Goal: Transaction & Acquisition: Purchase product/service

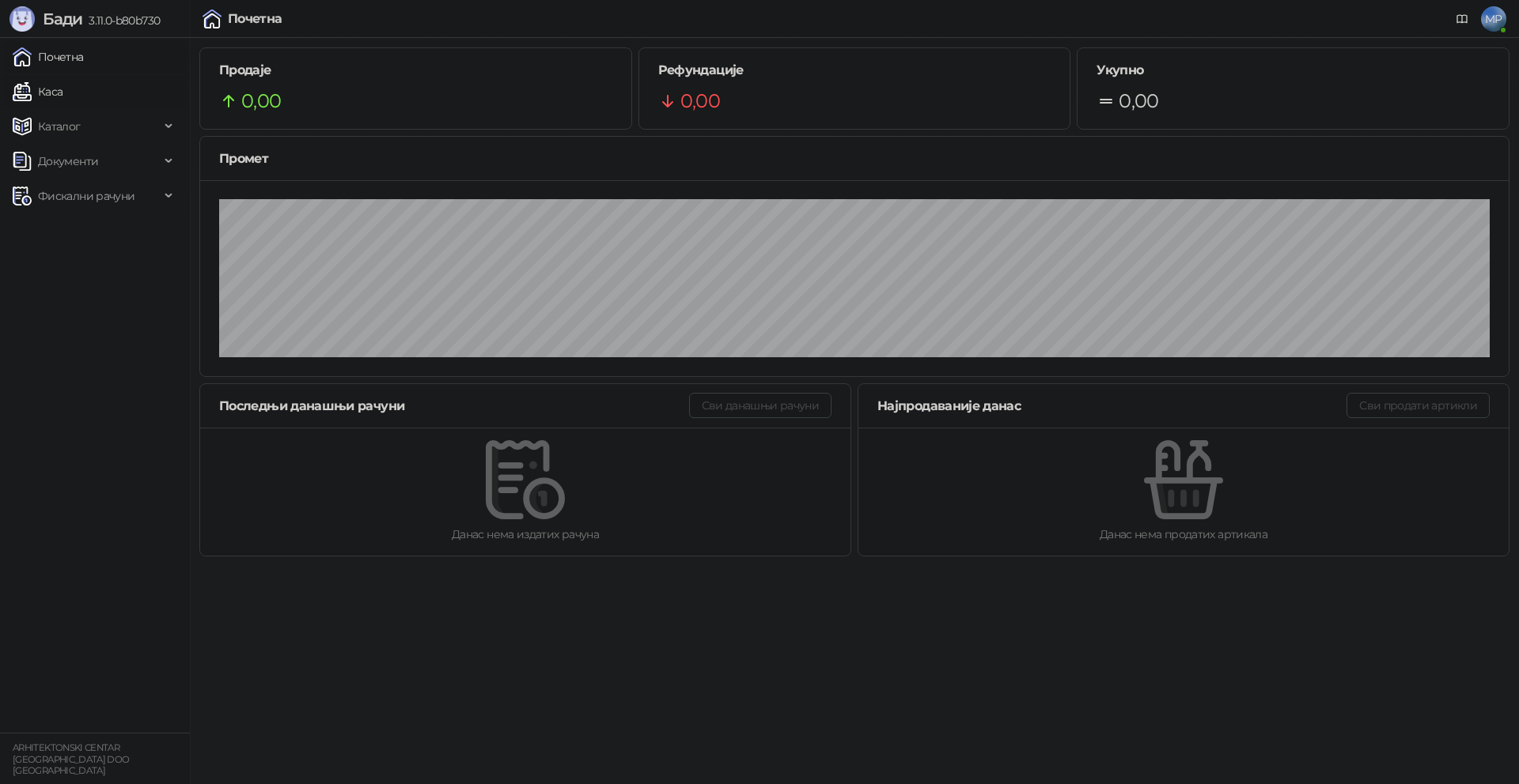
click at [63, 94] on link "Каса" at bounding box center [38, 91] width 50 height 32
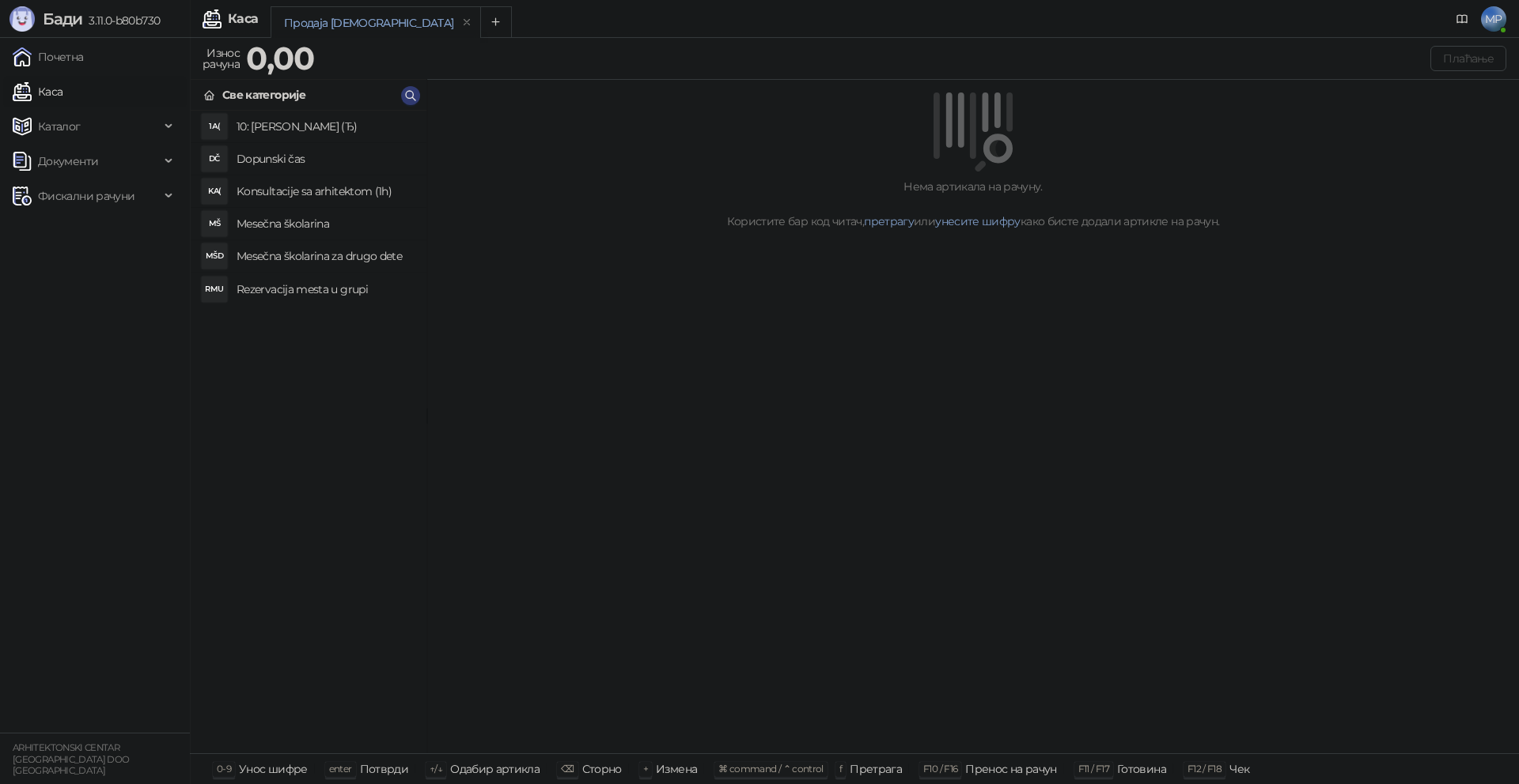
click at [348, 289] on h4 "Rezervacija mesta u grupi" at bounding box center [325, 289] width 177 height 25
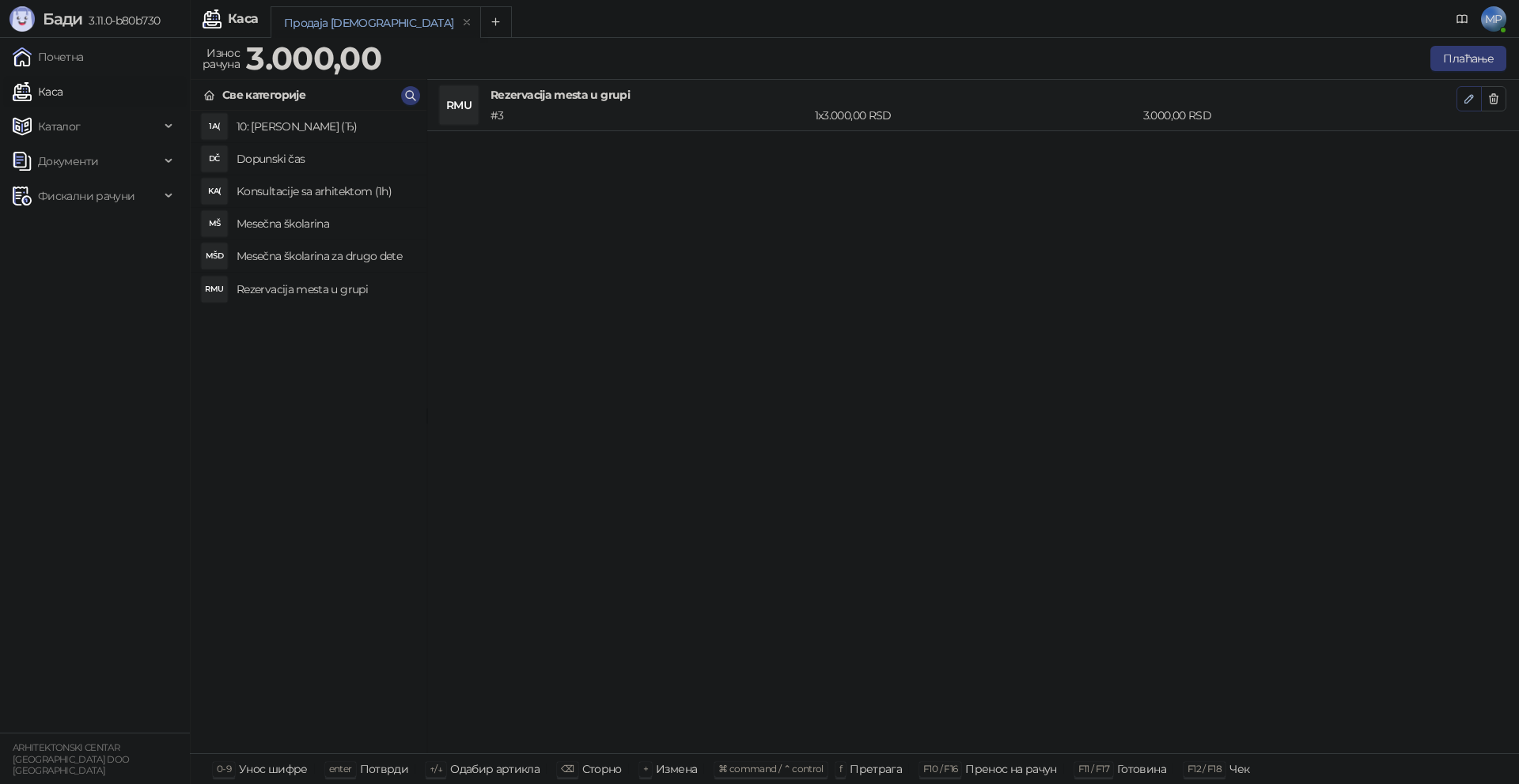
click at [1470, 96] on icon "button" at bounding box center [1468, 98] width 8 height 8
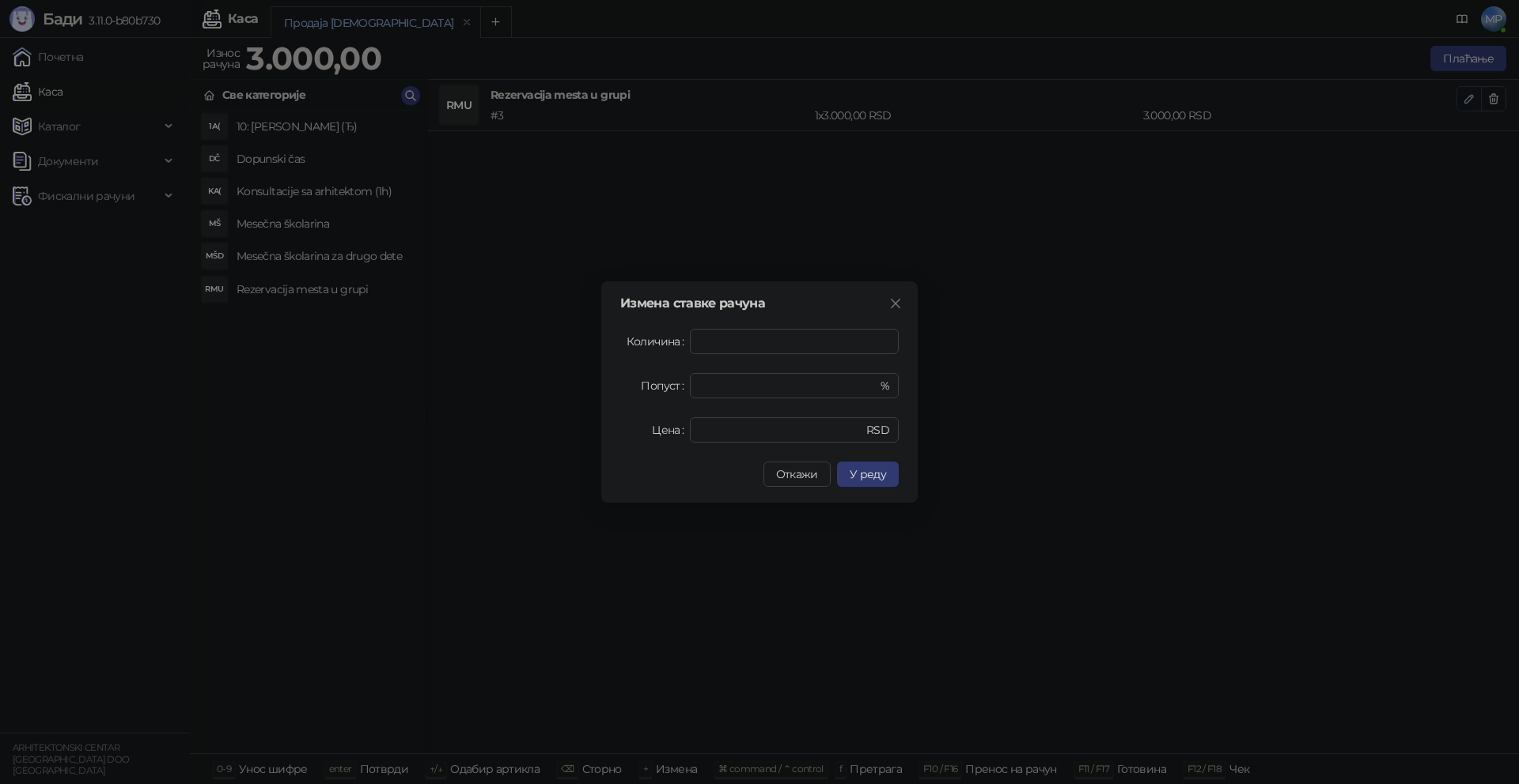
type input "*"
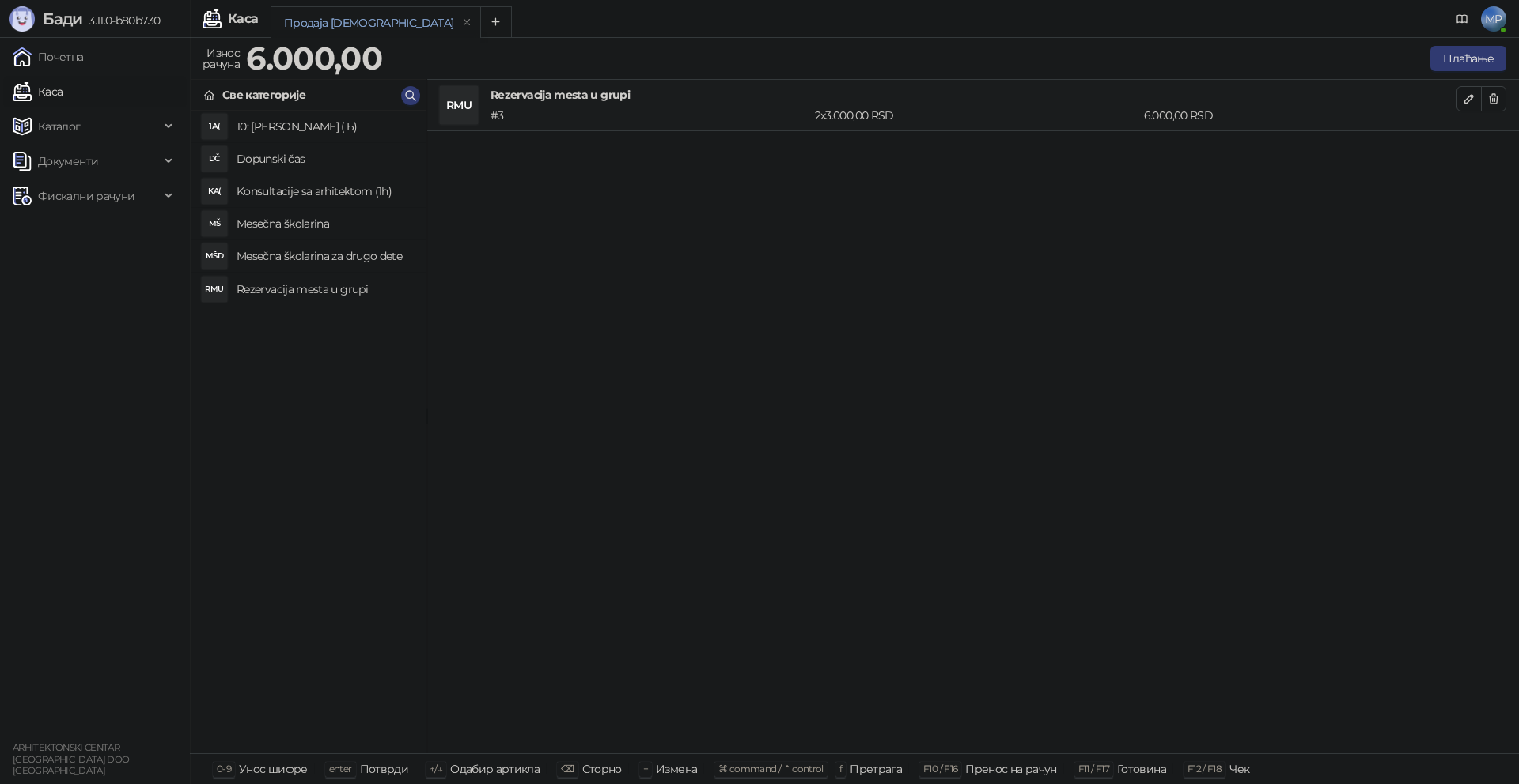
click at [820, 339] on div "RMU Rezervacija mesta u grupi # 3 2 x 3.000,00 RSD 6.000,00 RSD" at bounding box center [973, 416] width 1092 height 674
click at [1454, 56] on button "Плаћање" at bounding box center [1468, 58] width 76 height 25
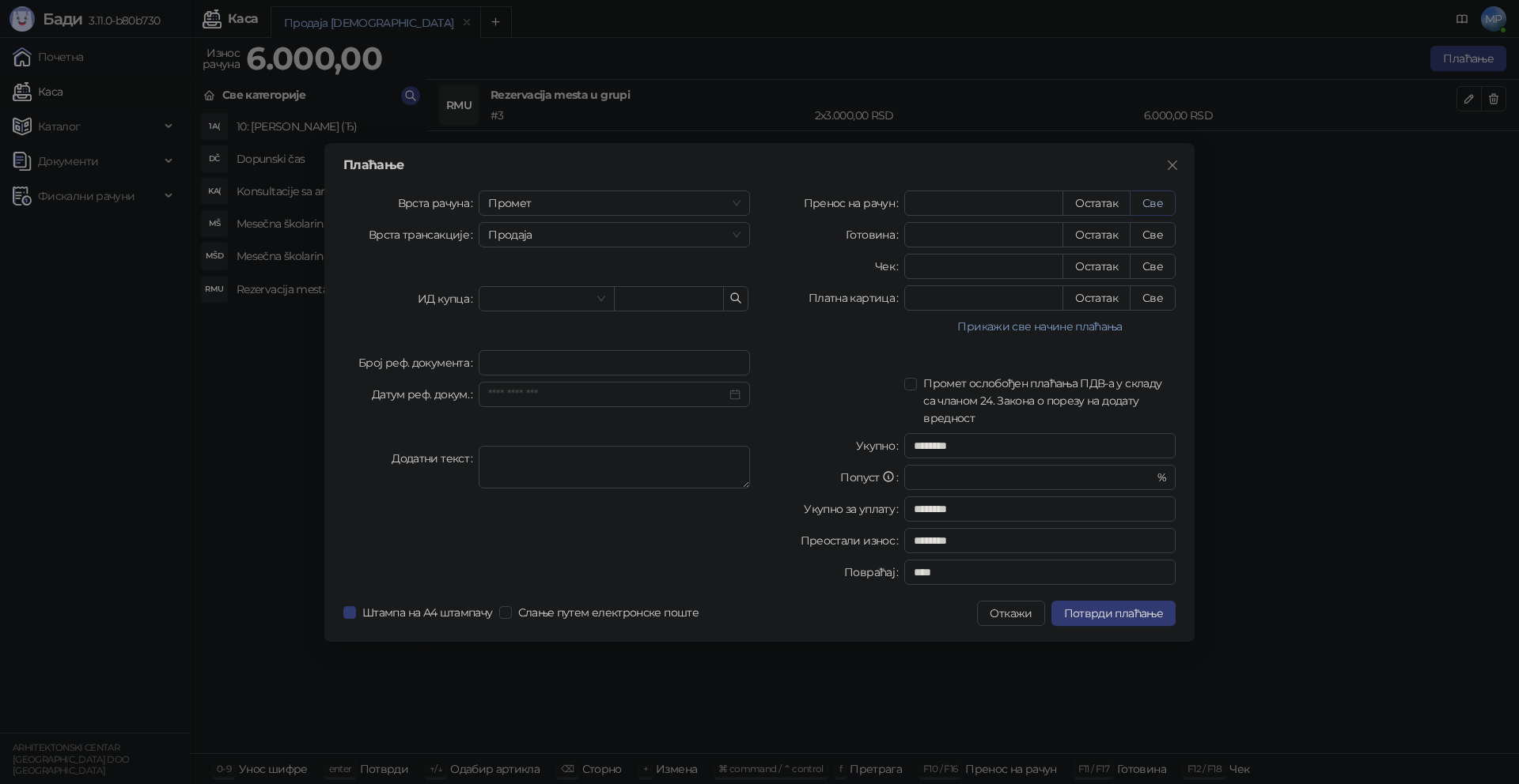
click at [1161, 204] on button "Све" at bounding box center [1152, 203] width 46 height 25
type input "****"
click at [1123, 613] on span "Потврди плаћање" at bounding box center [1113, 613] width 99 height 15
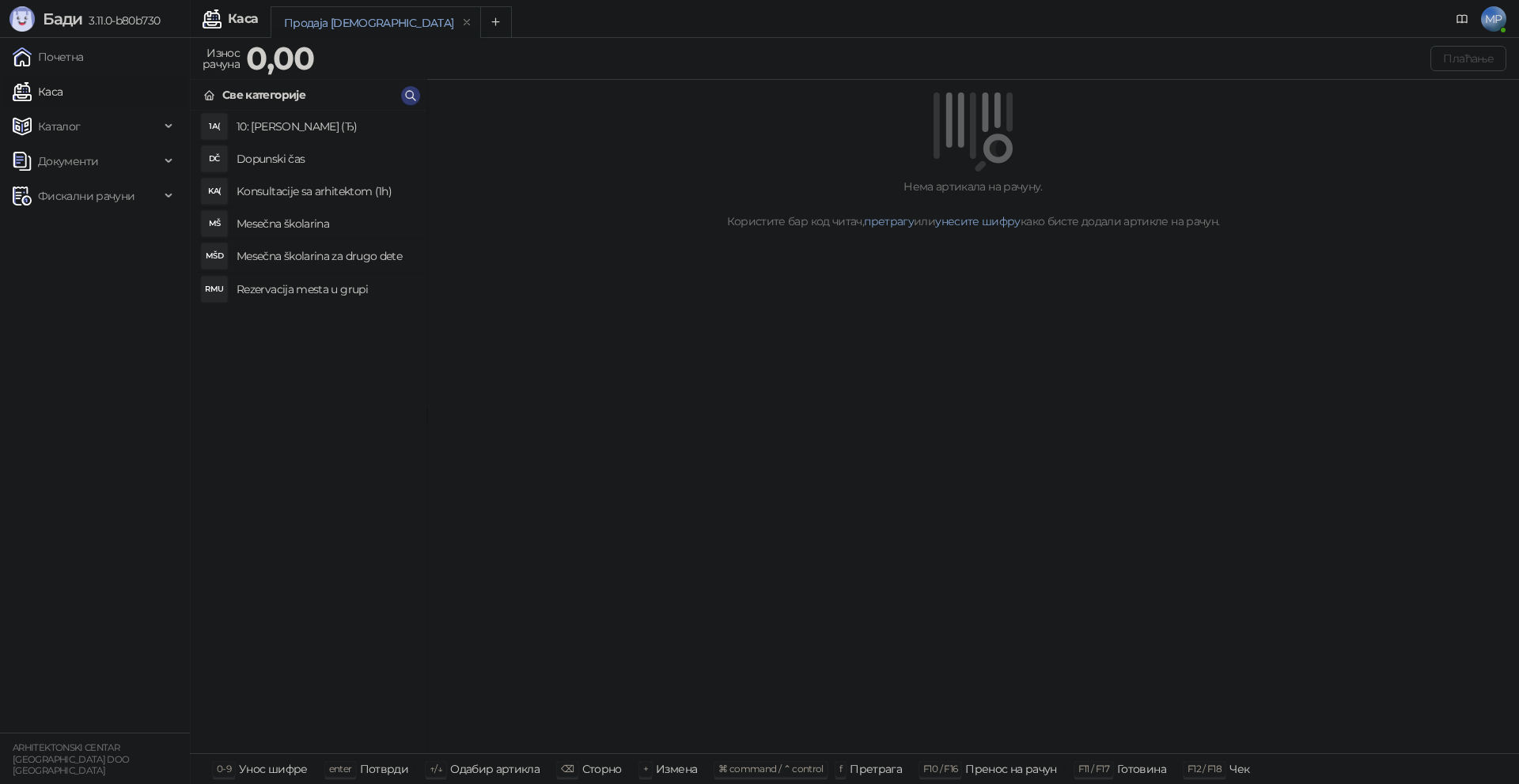
click at [397, 283] on h4 "Rezervacija mesta u grupi" at bounding box center [325, 289] width 177 height 25
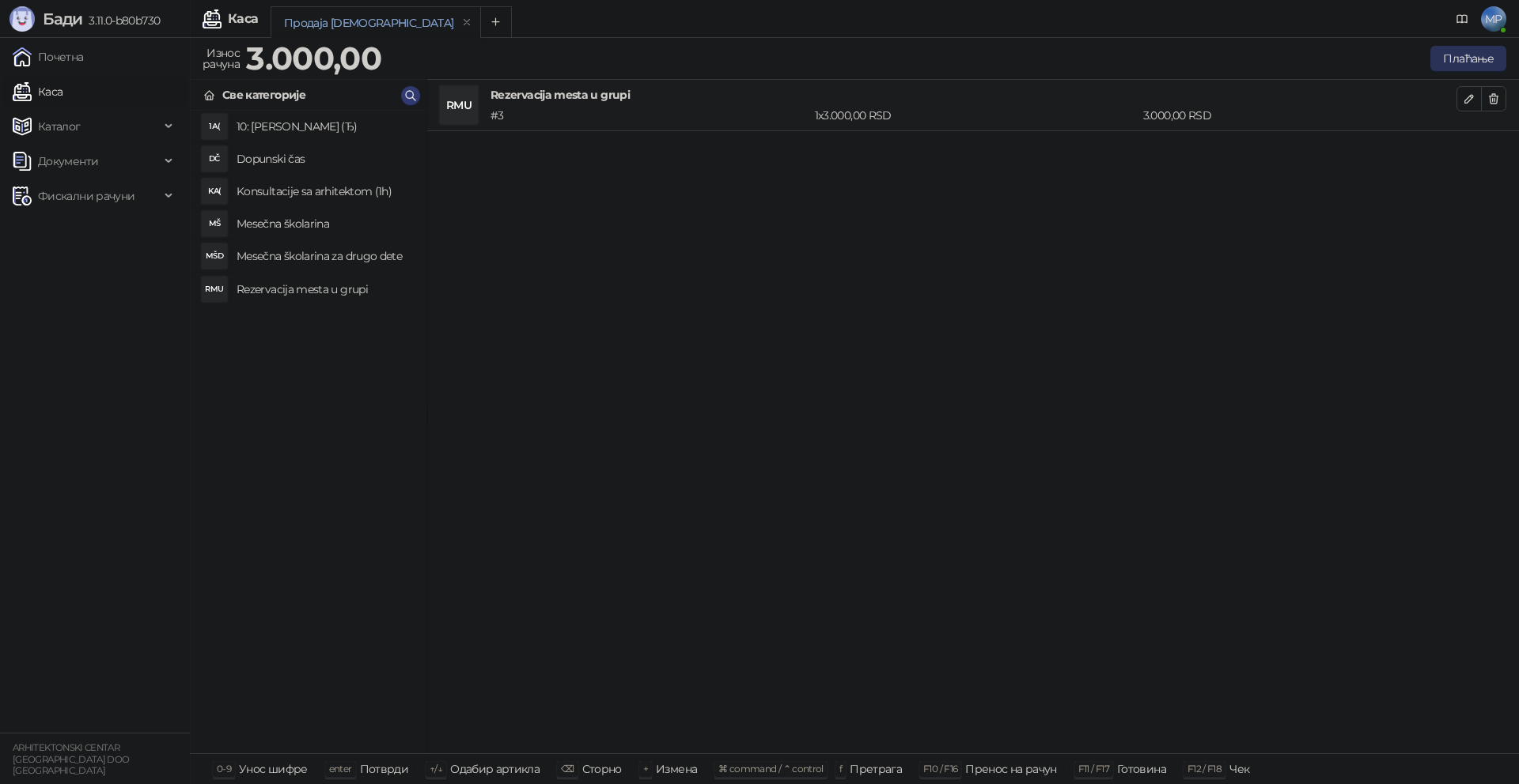
click at [1467, 62] on button "Плаћање" at bounding box center [1468, 58] width 76 height 25
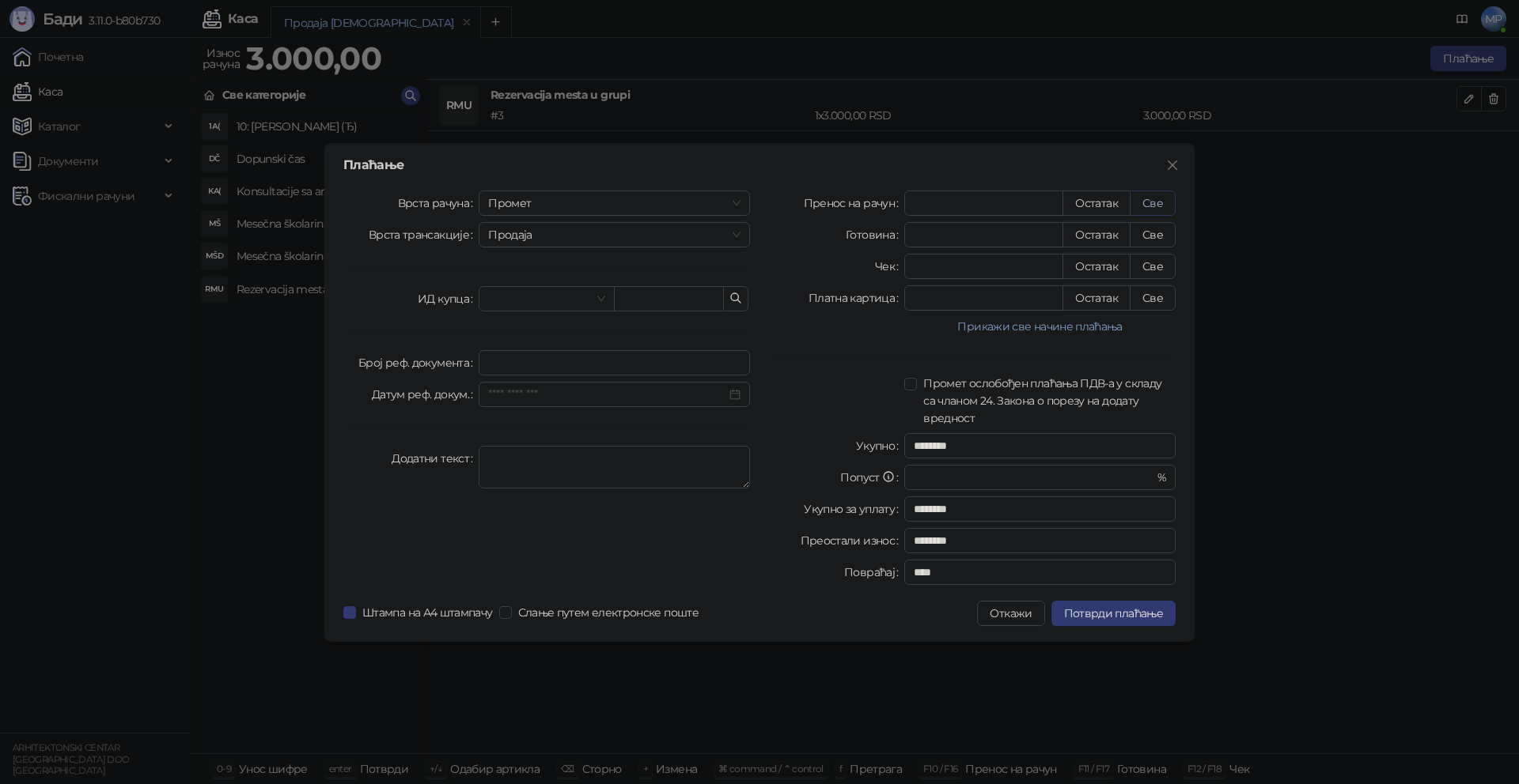
click at [1158, 197] on button "Све" at bounding box center [1152, 203] width 46 height 25
type input "****"
click at [1134, 614] on span "Потврди плаћање" at bounding box center [1113, 613] width 99 height 15
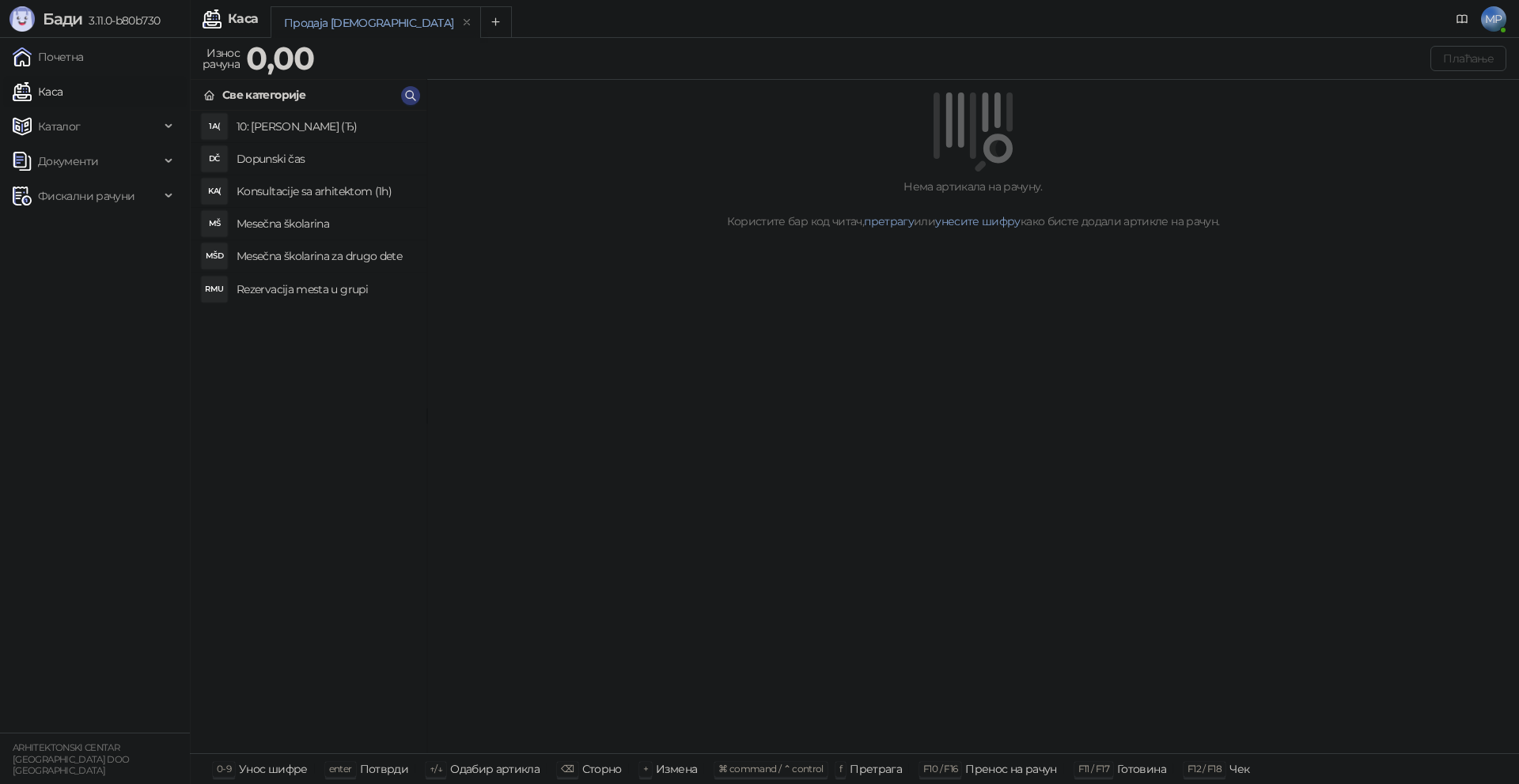
click at [366, 294] on h4 "Rezervacija mesta u grupi" at bounding box center [325, 289] width 177 height 25
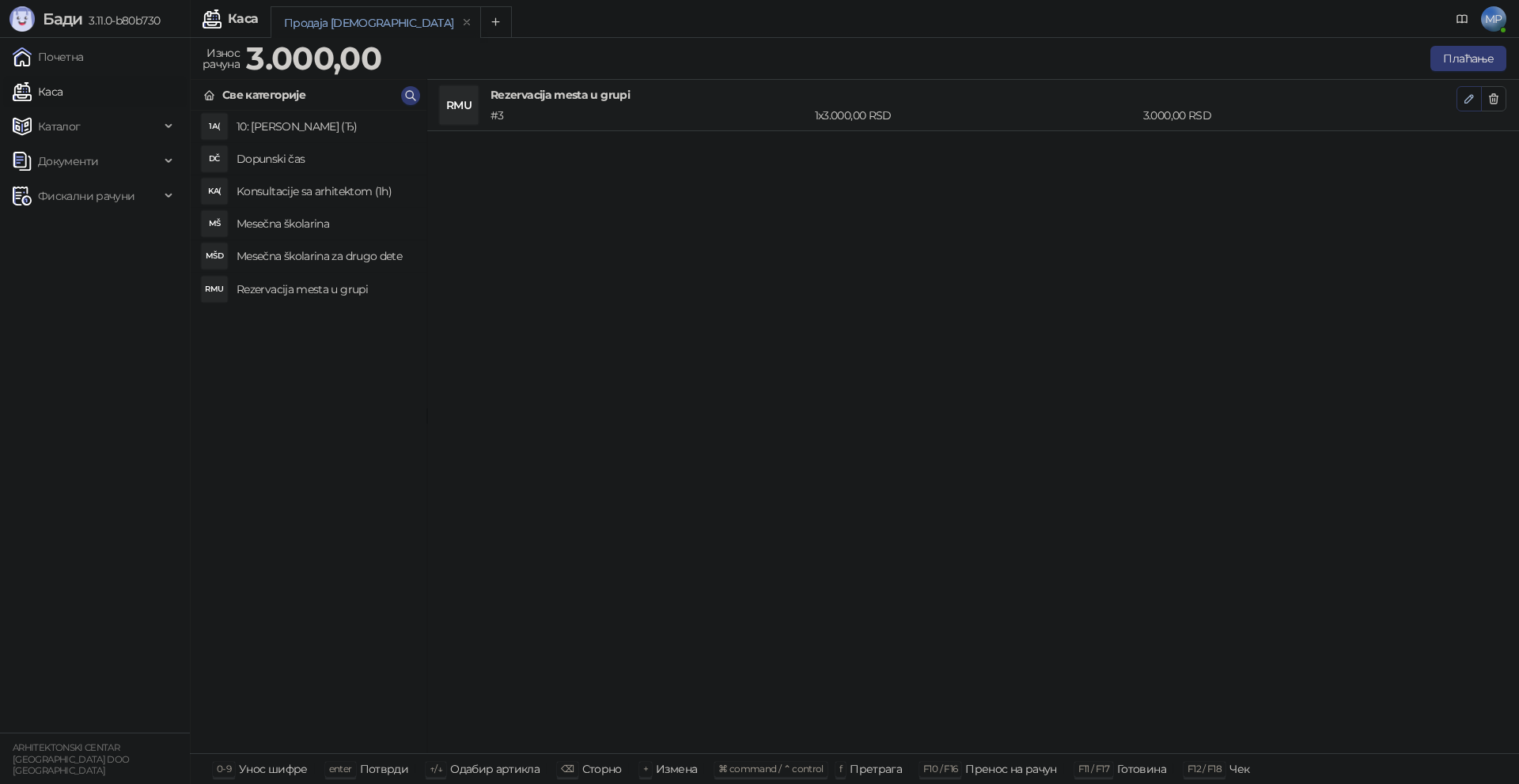
click at [1462, 105] on span "button" at bounding box center [1468, 98] width 13 height 15
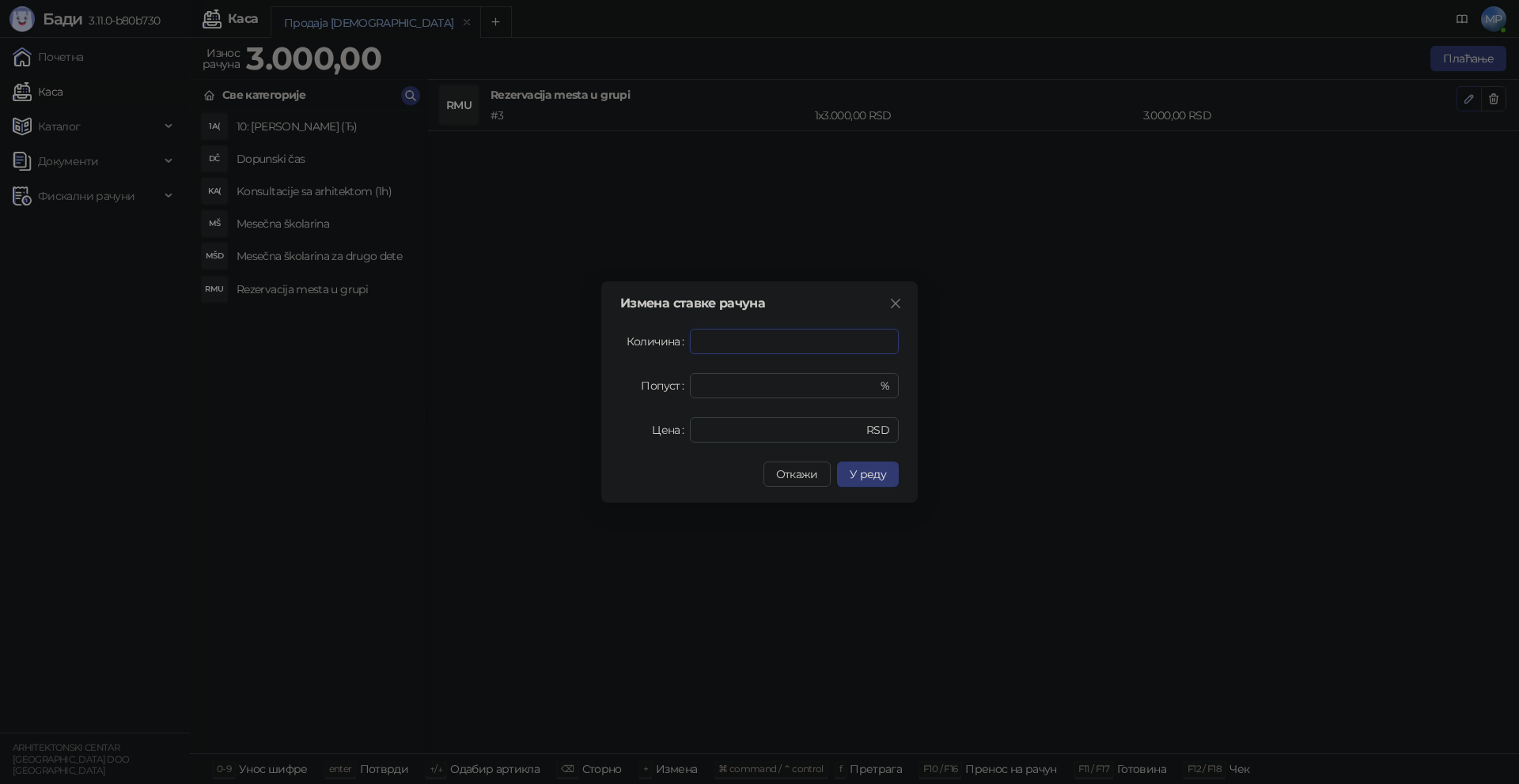
type input "*"
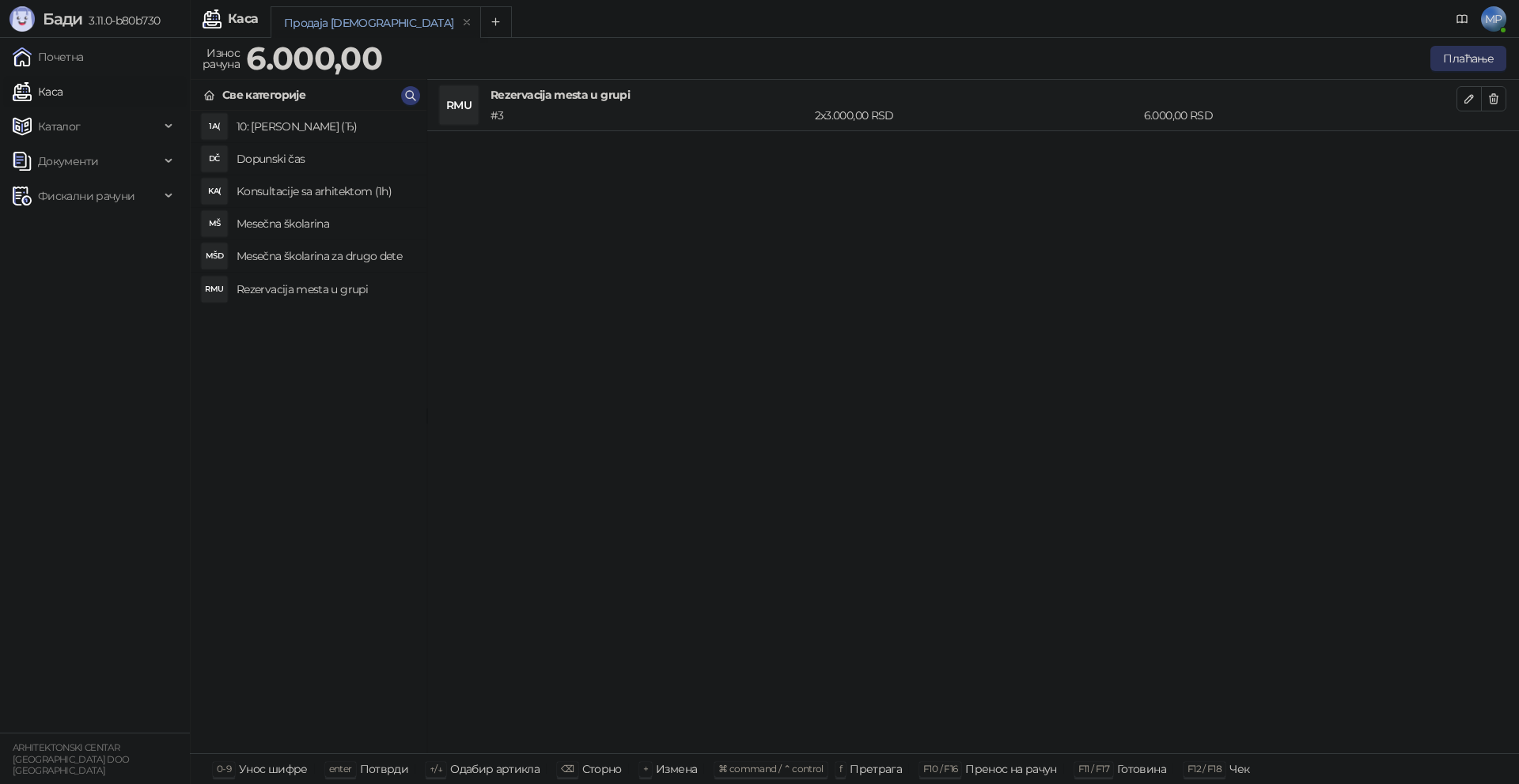
click at [1485, 56] on button "Плаћање" at bounding box center [1468, 58] width 76 height 25
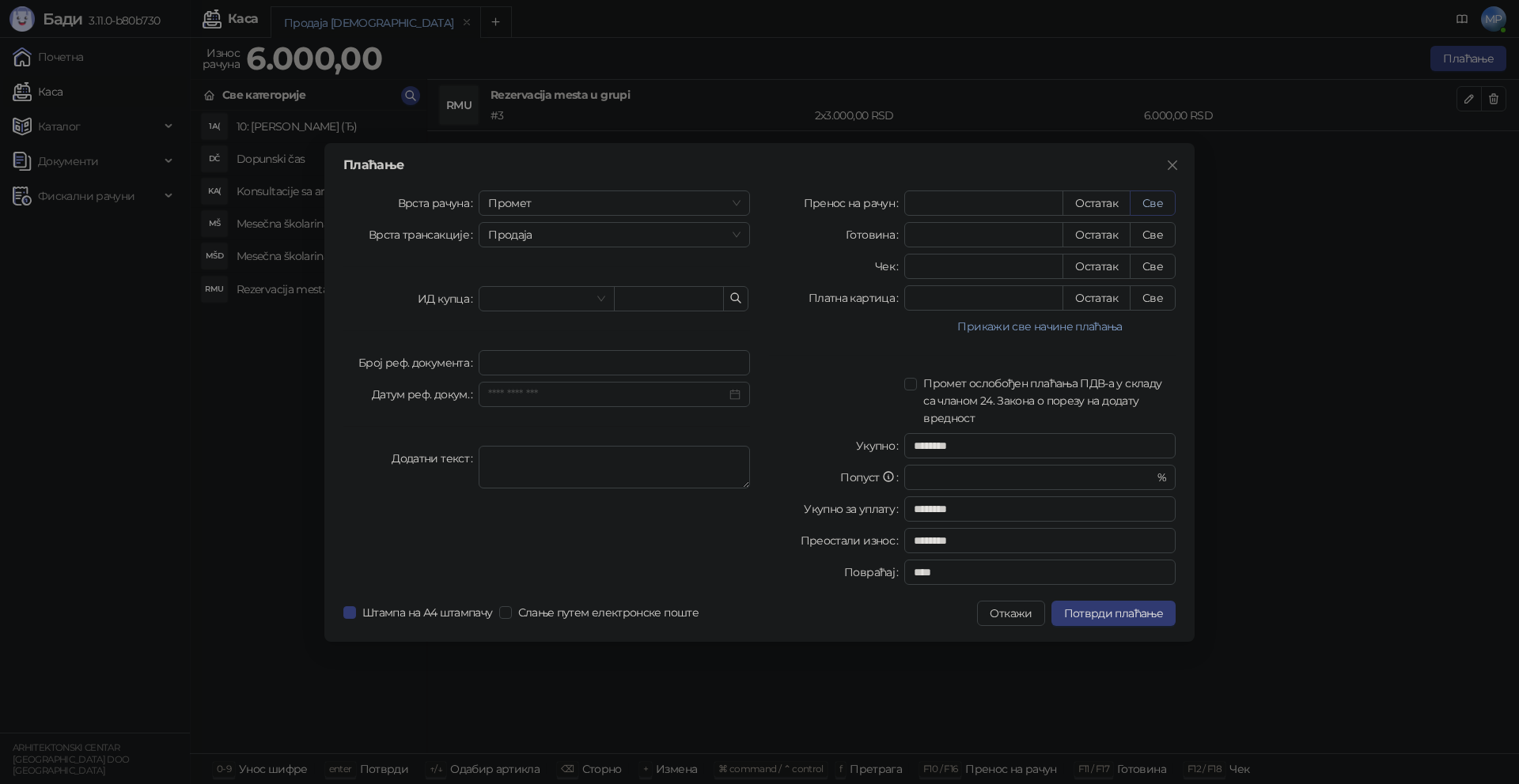
click at [1158, 196] on button "Све" at bounding box center [1152, 203] width 46 height 25
type input "****"
click at [1117, 617] on span "Потврди плаћање" at bounding box center [1113, 613] width 99 height 15
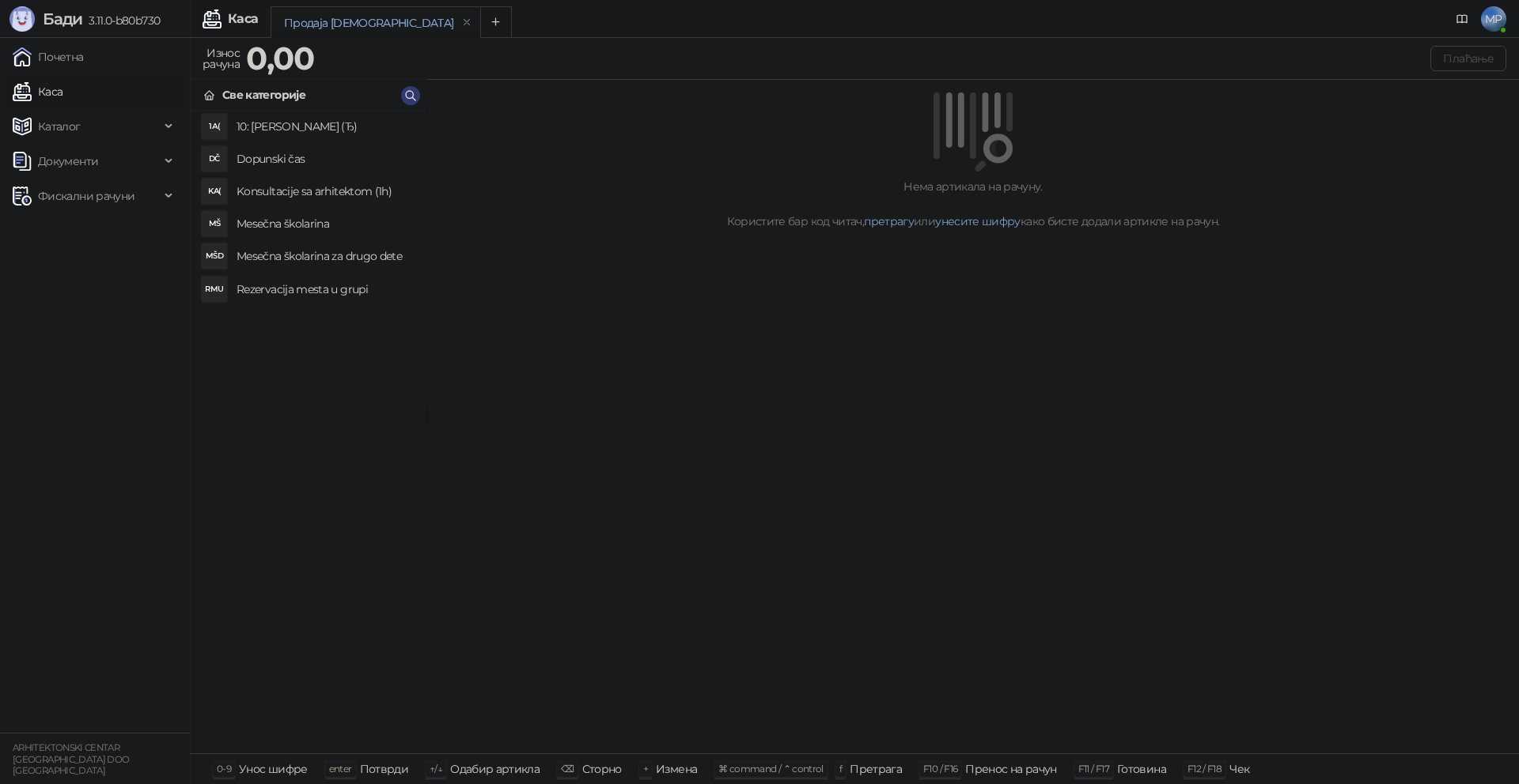
click at [303, 220] on h4 "Mesečna školarina" at bounding box center [325, 223] width 177 height 25
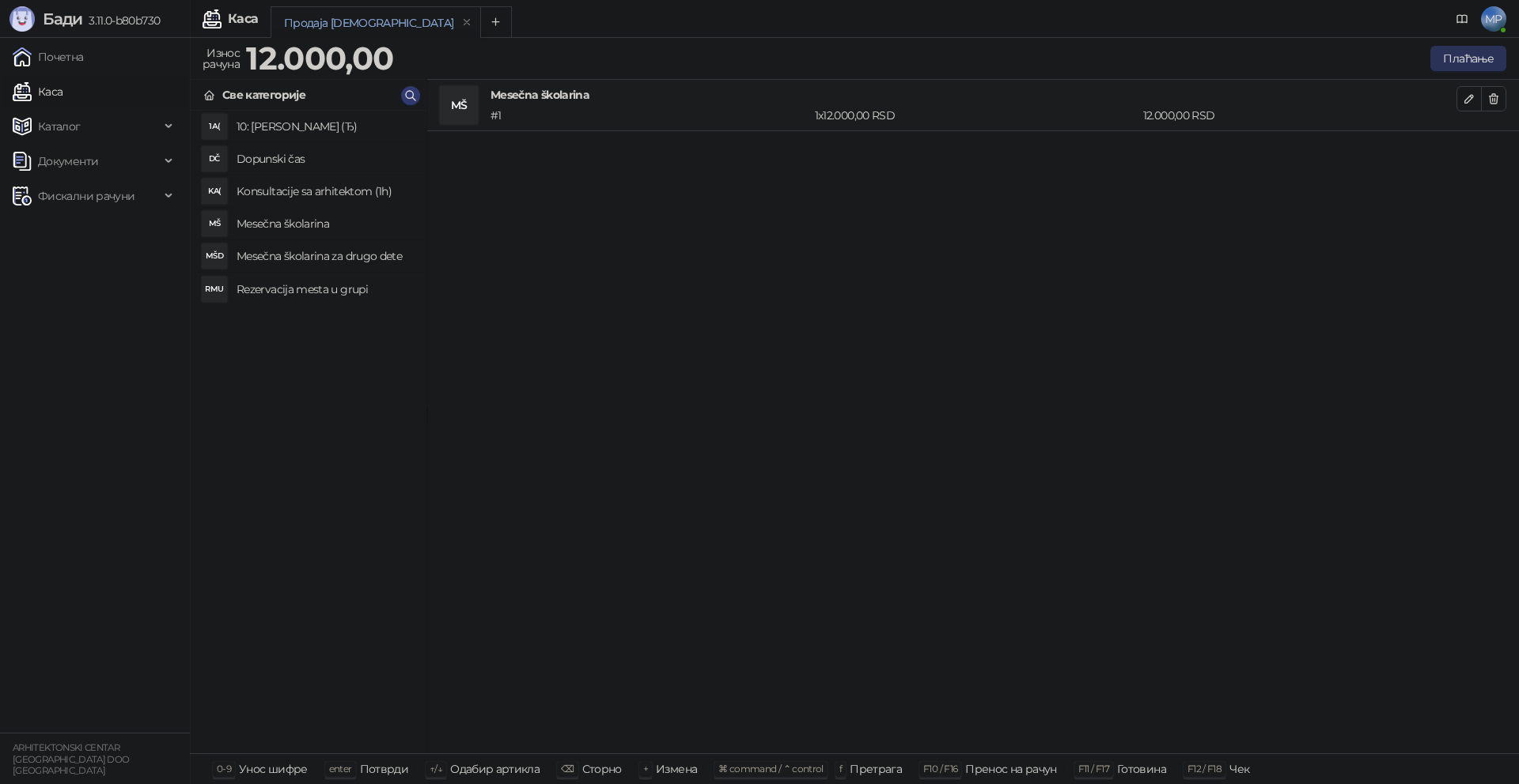
click at [1463, 62] on button "Плаћање" at bounding box center [1468, 58] width 76 height 25
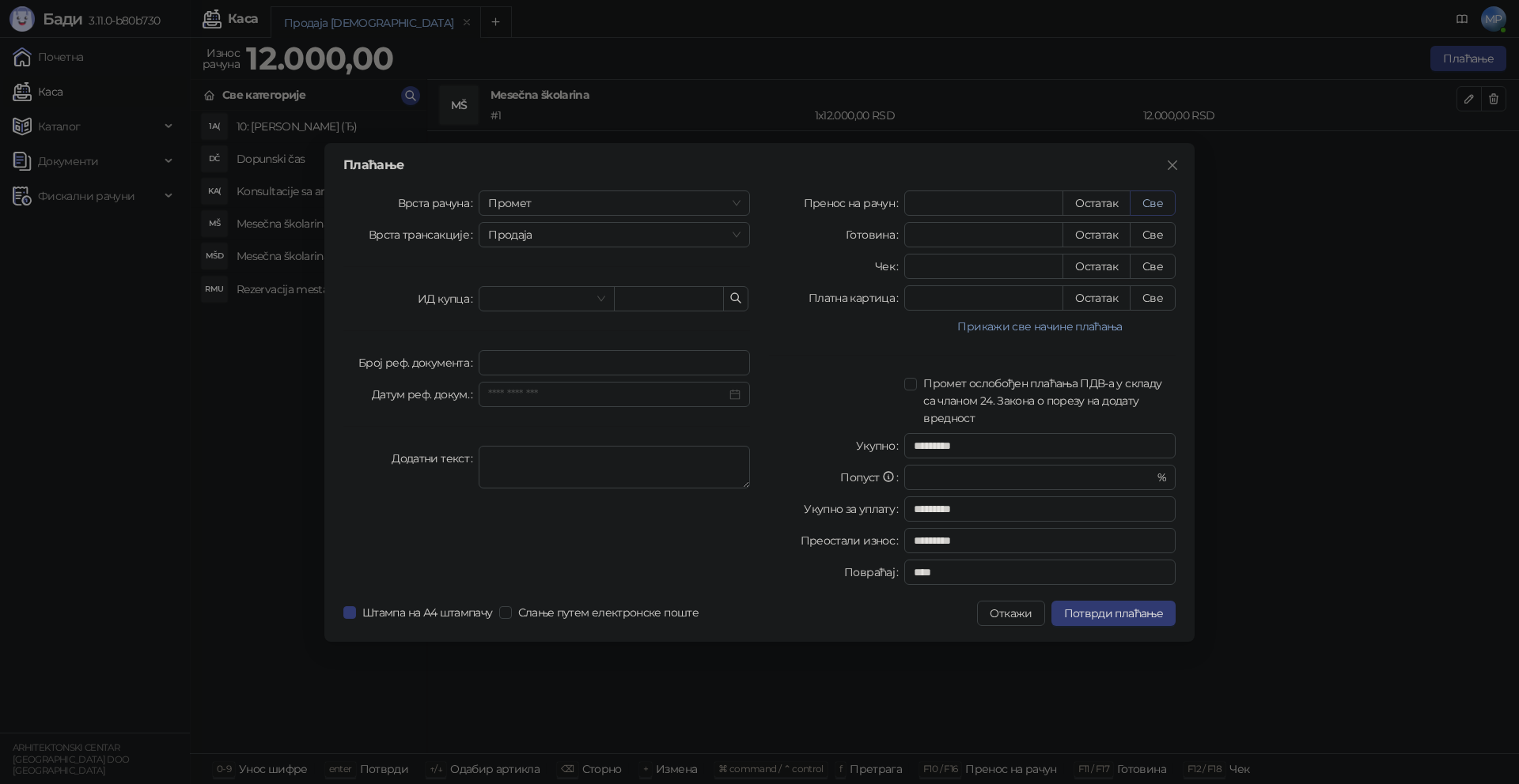
click at [1157, 201] on button "Све" at bounding box center [1152, 203] width 46 height 25
type input "*****"
type input "****"
click at [1107, 612] on span "Потврди плаћање" at bounding box center [1113, 613] width 99 height 15
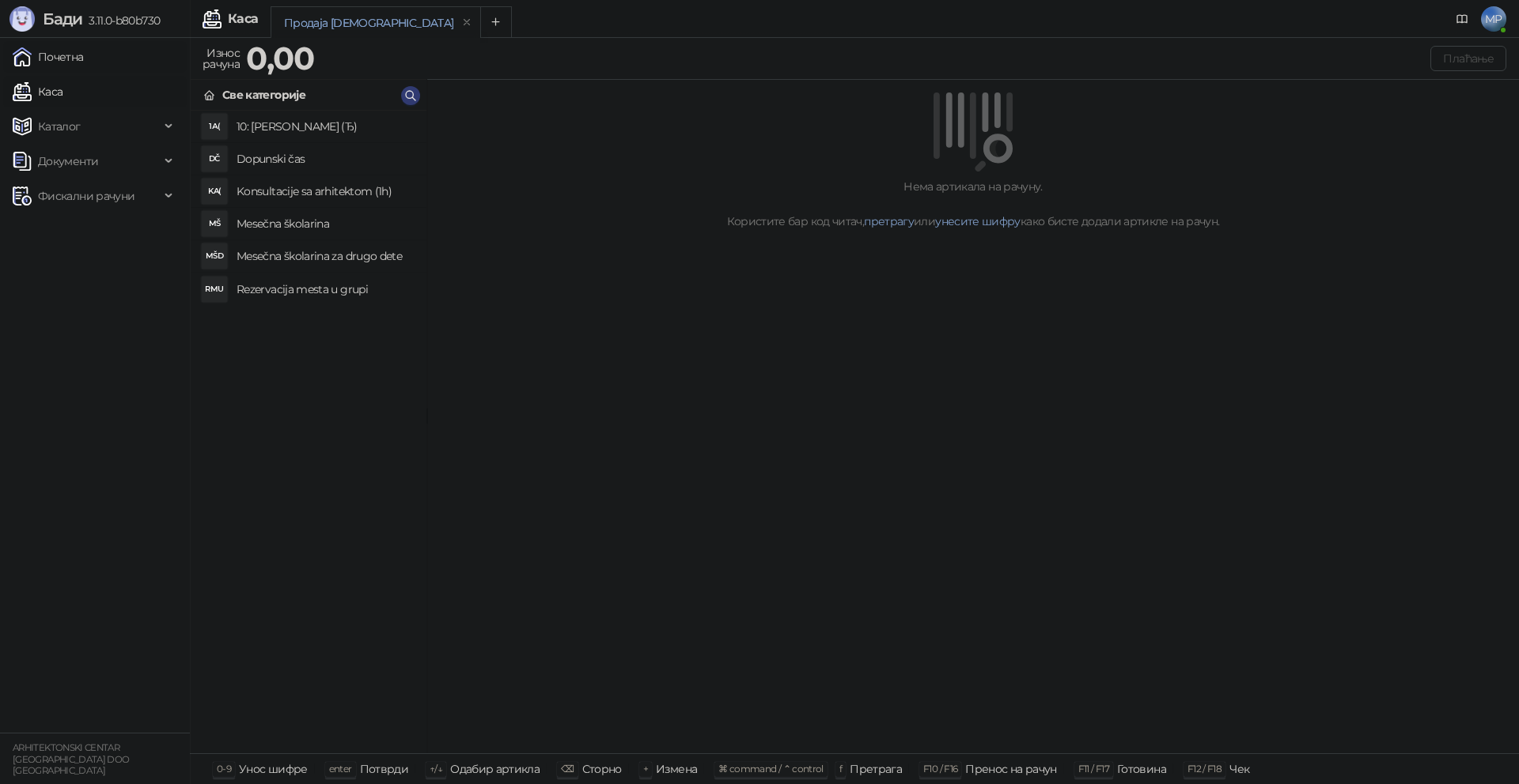
click at [70, 57] on link "Почетна" at bounding box center [48, 57] width 71 height 32
